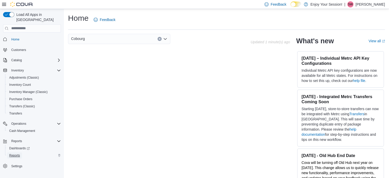
click at [17, 153] on span "Reports" at bounding box center [14, 155] width 11 height 4
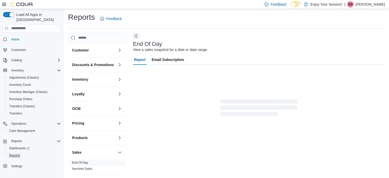
scroll to position [3, 0]
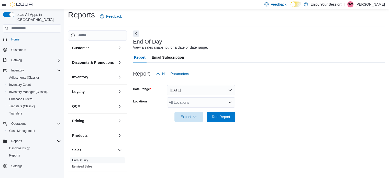
click at [229, 103] on icon "Open list of options" at bounding box center [230, 102] width 4 height 4
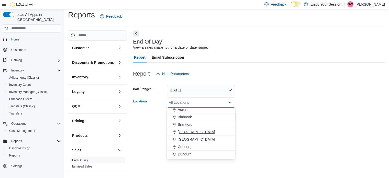
scroll to position [26, 0]
click at [187, 136] on span "Cobourg" at bounding box center [185, 137] width 14 height 5
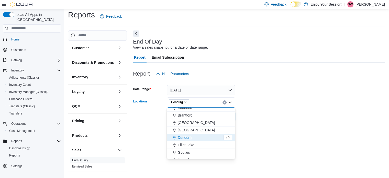
click at [270, 133] on div "End Of Day View a sales snapshot for a date or date range. Report Email Subscri…" at bounding box center [259, 102] width 252 height 144
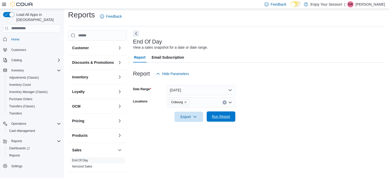
click at [228, 117] on span "Run Report" at bounding box center [221, 116] width 18 height 5
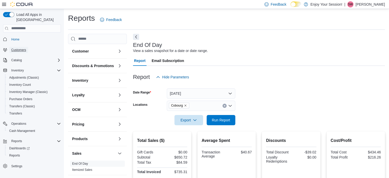
click at [20, 48] on span "Customers" at bounding box center [18, 50] width 15 height 4
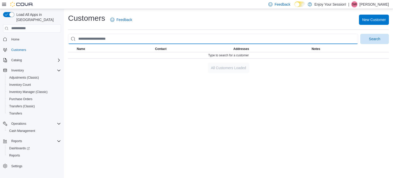
click at [115, 40] on input "search" at bounding box center [213, 39] width 290 height 10
type input "**********"
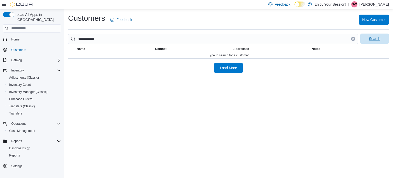
click at [368, 37] on span "Search" at bounding box center [374, 39] width 23 height 10
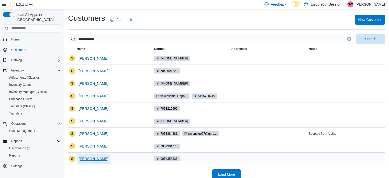
click at [96, 159] on span "Sarah Wilson" at bounding box center [93, 158] width 29 height 5
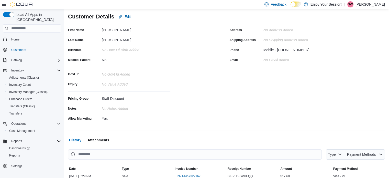
scroll to position [12, 0]
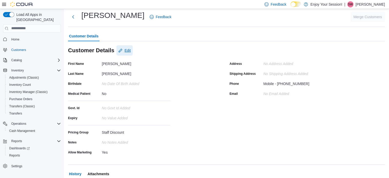
click at [128, 50] on span "Edit" at bounding box center [128, 50] width 6 height 5
select select "******"
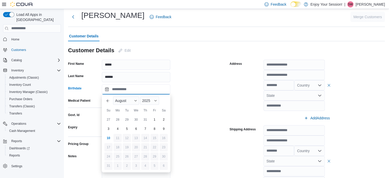
click at [128, 90] on input "Birthdate" at bounding box center [136, 89] width 69 height 10
click at [156, 100] on span "Button. Open the year selector. 2025 is currently selected." at bounding box center [155, 100] width 3 height 3
click at [148, 142] on div "1989" at bounding box center [153, 142] width 24 height 6
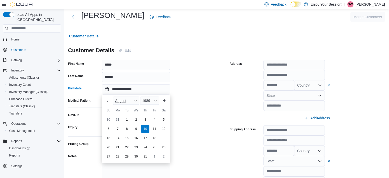
click at [136, 102] on div "August" at bounding box center [126, 100] width 26 height 8
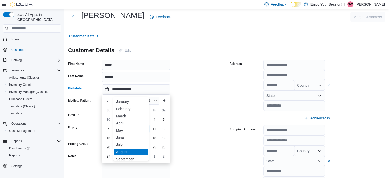
click at [125, 116] on div "March" at bounding box center [131, 116] width 34 height 6
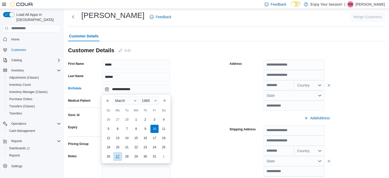
click at [117, 155] on div "27" at bounding box center [117, 156] width 9 height 9
type input "**********"
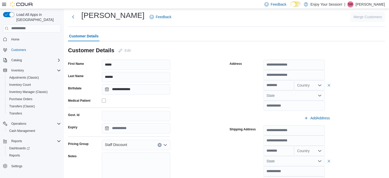
click at [182, 94] on div "**********" at bounding box center [146, 159] width 156 height 199
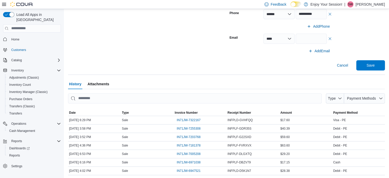
scroll to position [217, 0]
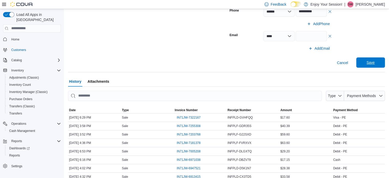
click at [375, 61] on span "Save" at bounding box center [371, 62] width 8 height 5
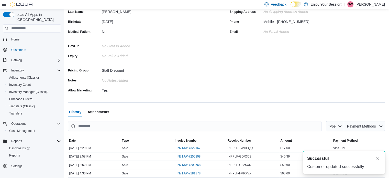
scroll to position [140, 0]
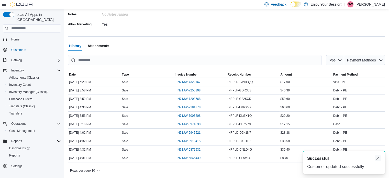
click at [376, 160] on button "Dismiss toast" at bounding box center [378, 158] width 6 height 6
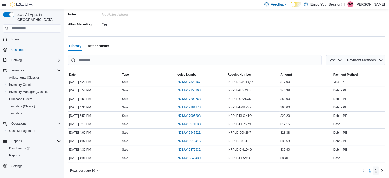
click at [377, 170] on span "2" at bounding box center [376, 170] width 2 height 5
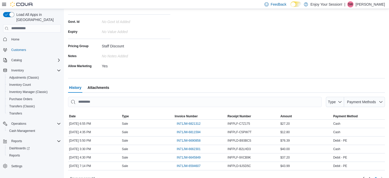
scroll to position [106, 0]
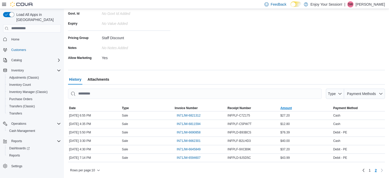
click at [287, 107] on span "Amount" at bounding box center [286, 108] width 12 height 4
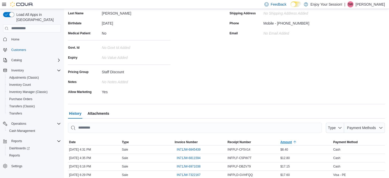
scroll to position [0, 0]
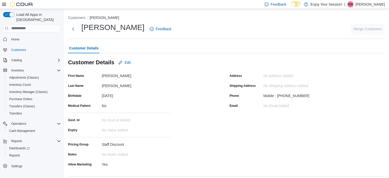
click at [374, 6] on p "Sarah Wilson" at bounding box center [370, 4] width 29 height 6
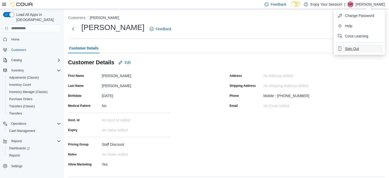
click at [352, 50] on span "Sign Out" at bounding box center [352, 48] width 14 height 5
